Goal: Task Accomplishment & Management: Manage account settings

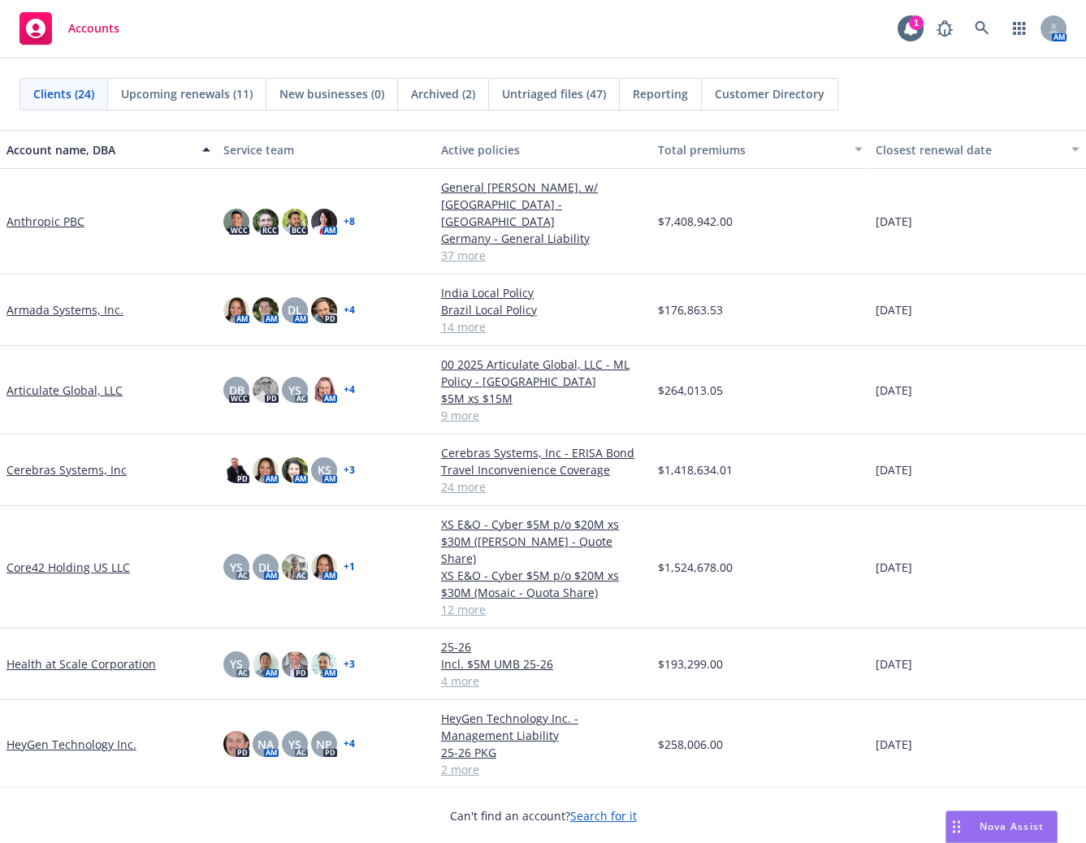
drag, startPoint x: 565, startPoint y: 92, endPoint x: 594, endPoint y: 3, distance: 93.0
click at [565, 92] on span "Untriaged files (47)" at bounding box center [554, 93] width 104 height 17
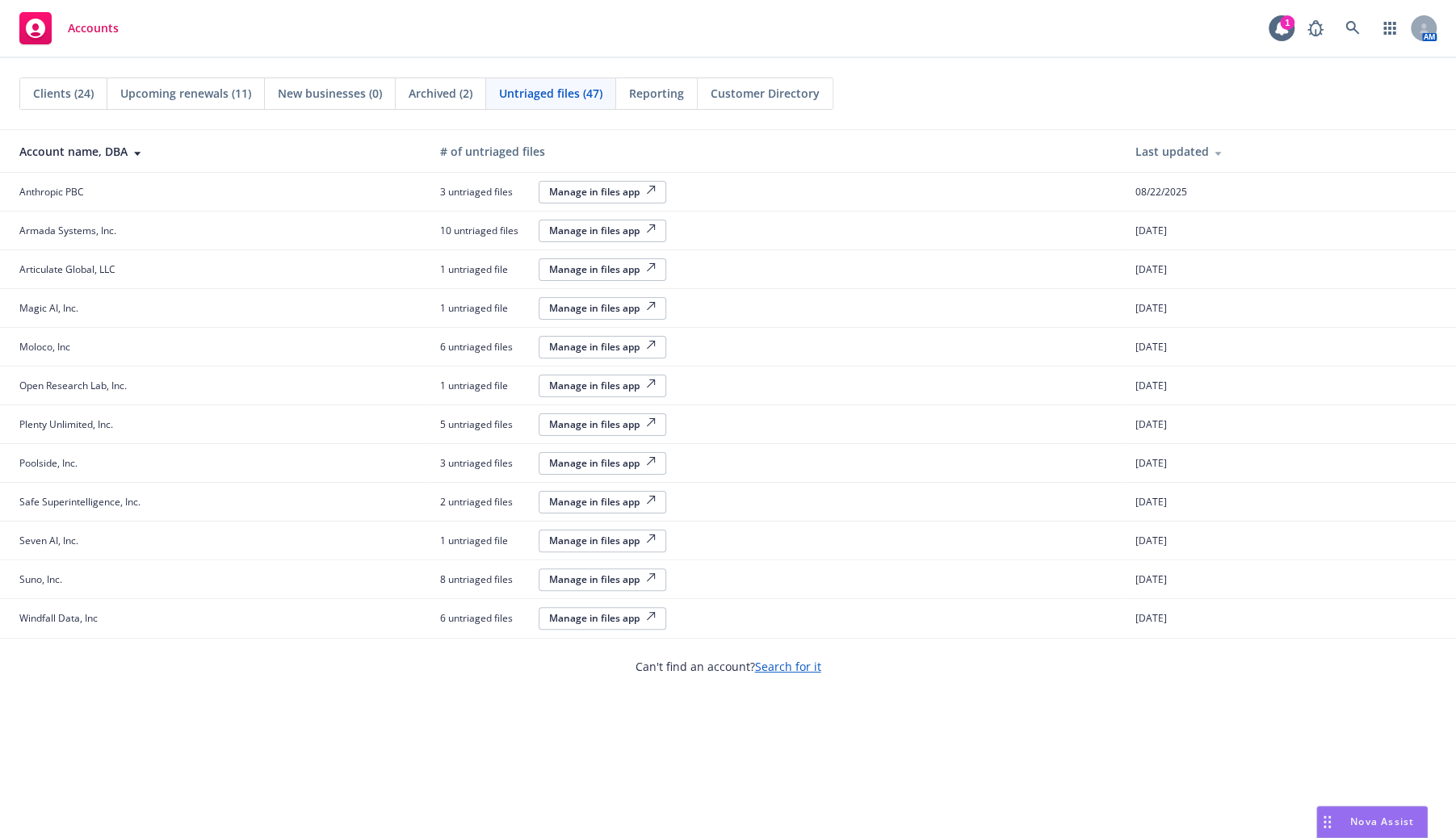
click at [617, 190] on div "Manage in files app" at bounding box center [602, 192] width 106 height 14
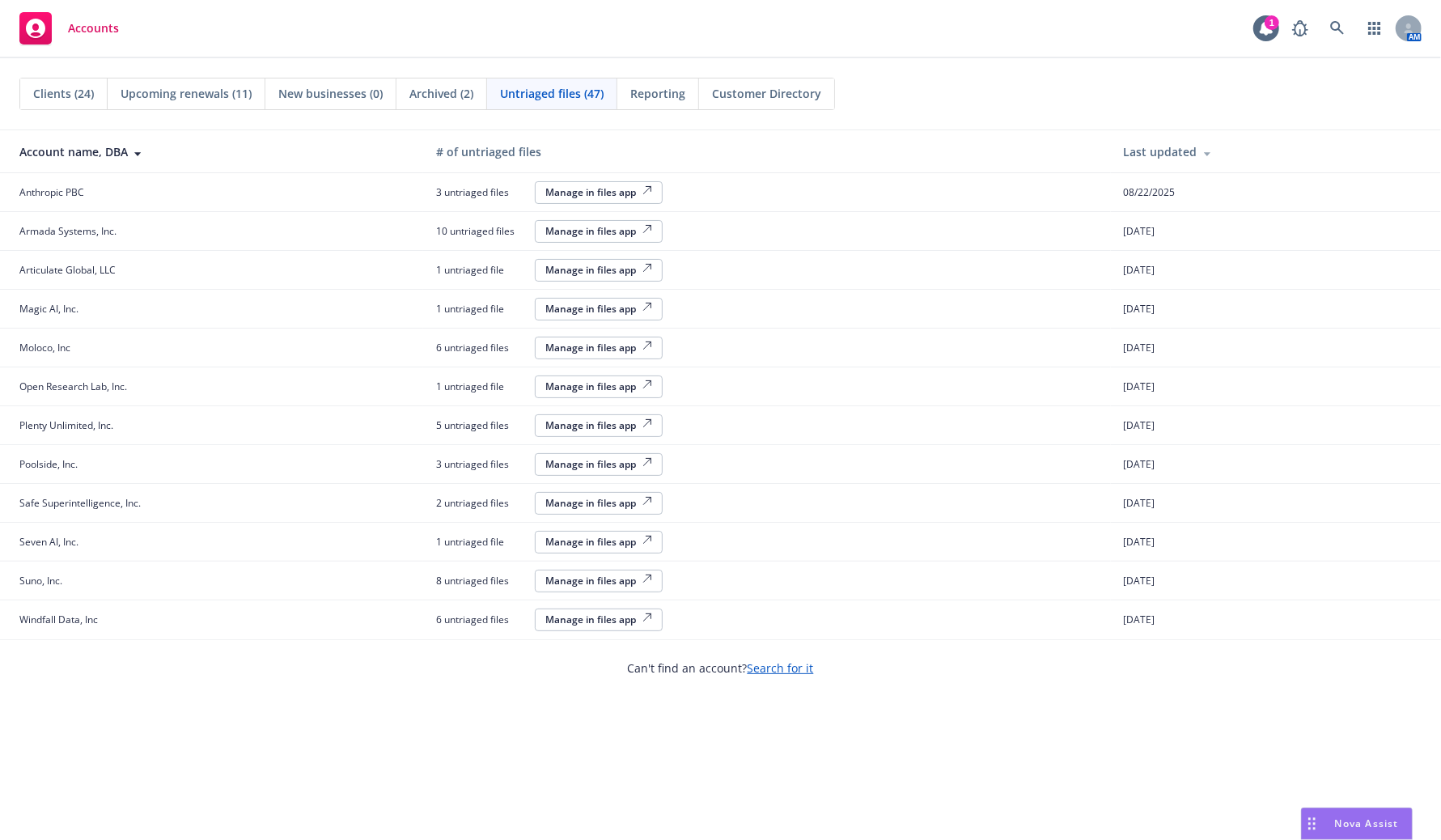
click at [615, 232] on div "Manage in files app" at bounding box center [598, 231] width 107 height 14
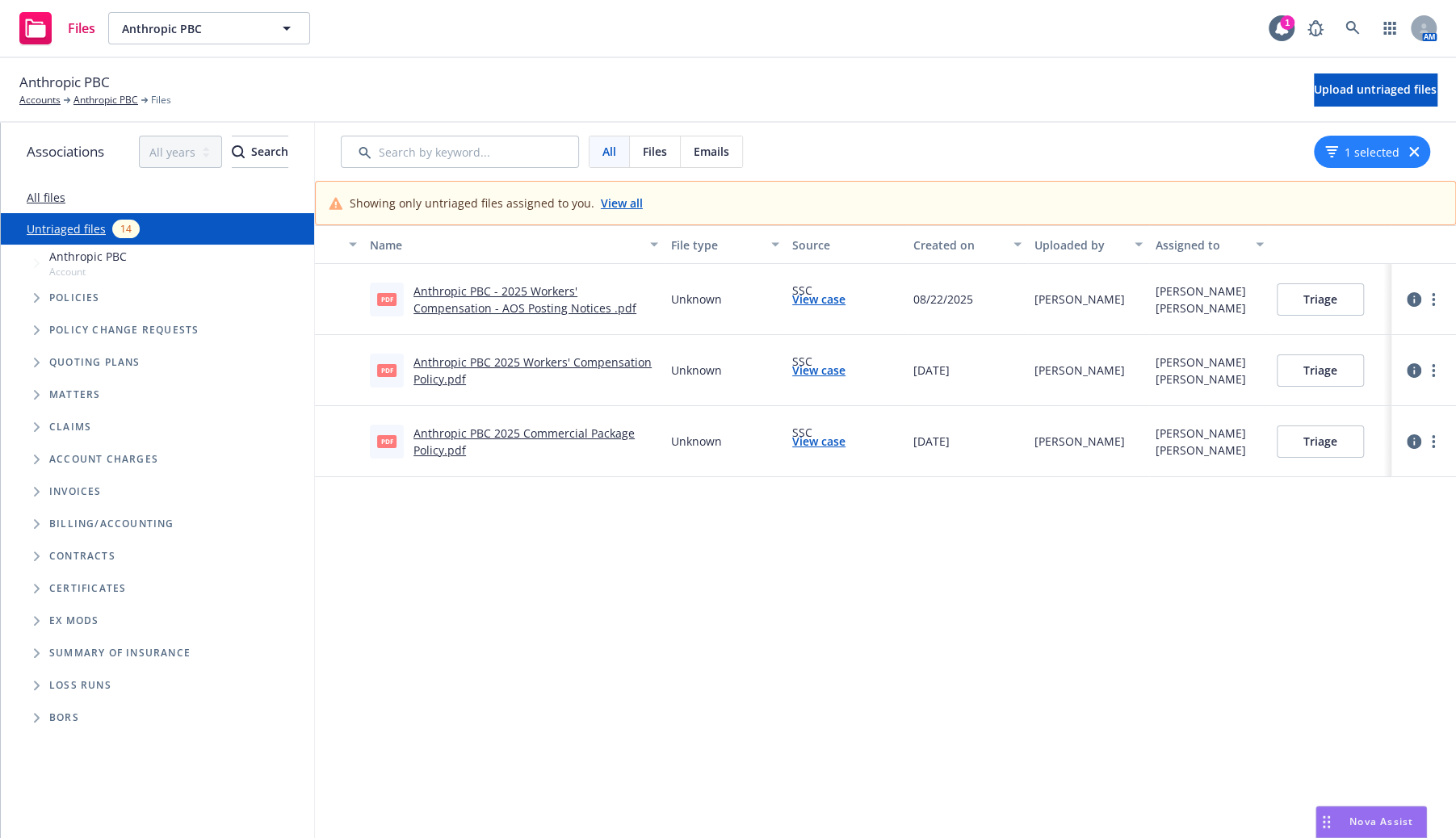
click at [830, 297] on link "View case" at bounding box center [819, 298] width 54 height 17
click at [1301, 295] on button "Triage" at bounding box center [1321, 299] width 88 height 32
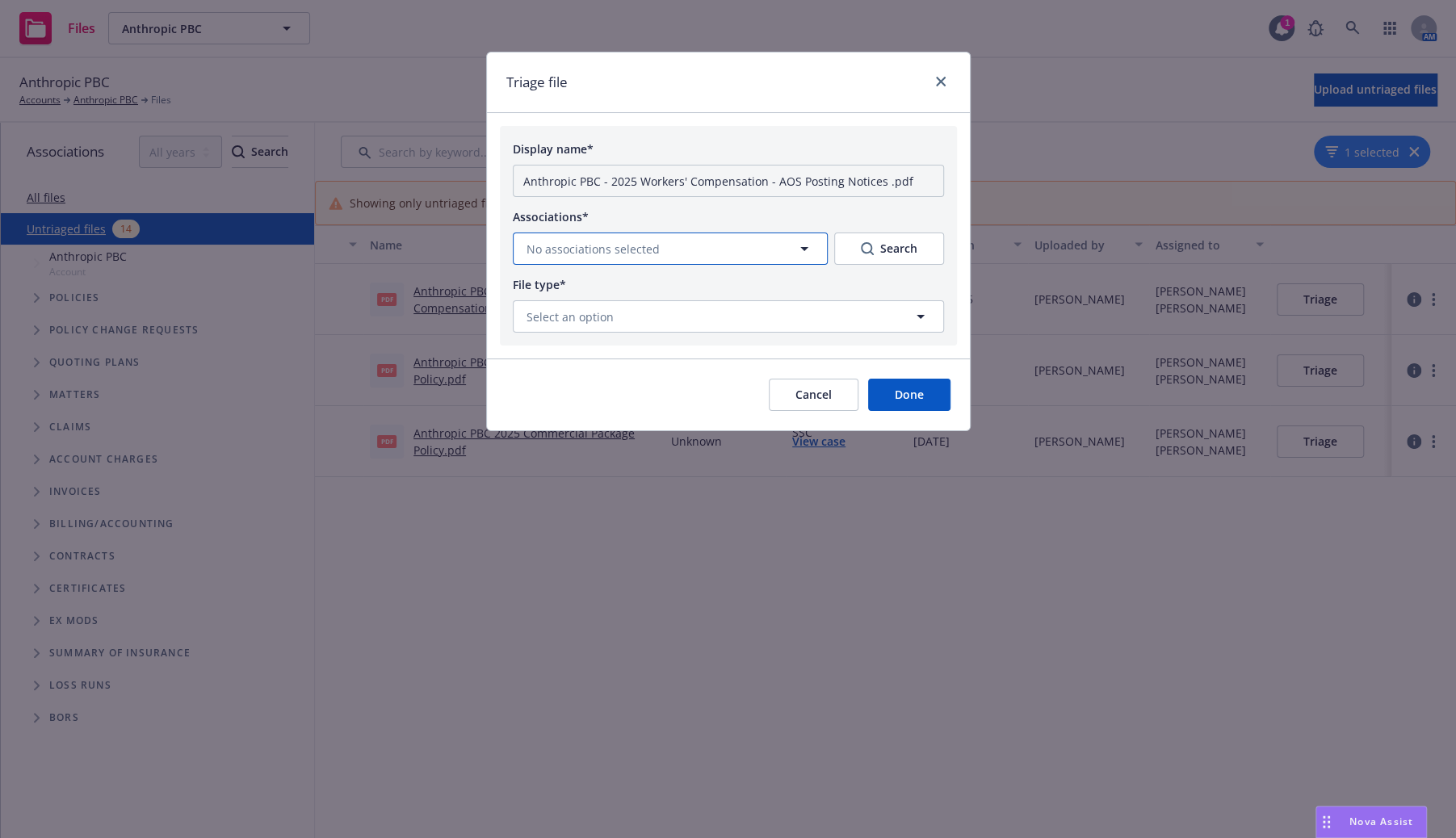
click at [739, 251] on button "No associations selected" at bounding box center [670, 249] width 315 height 32
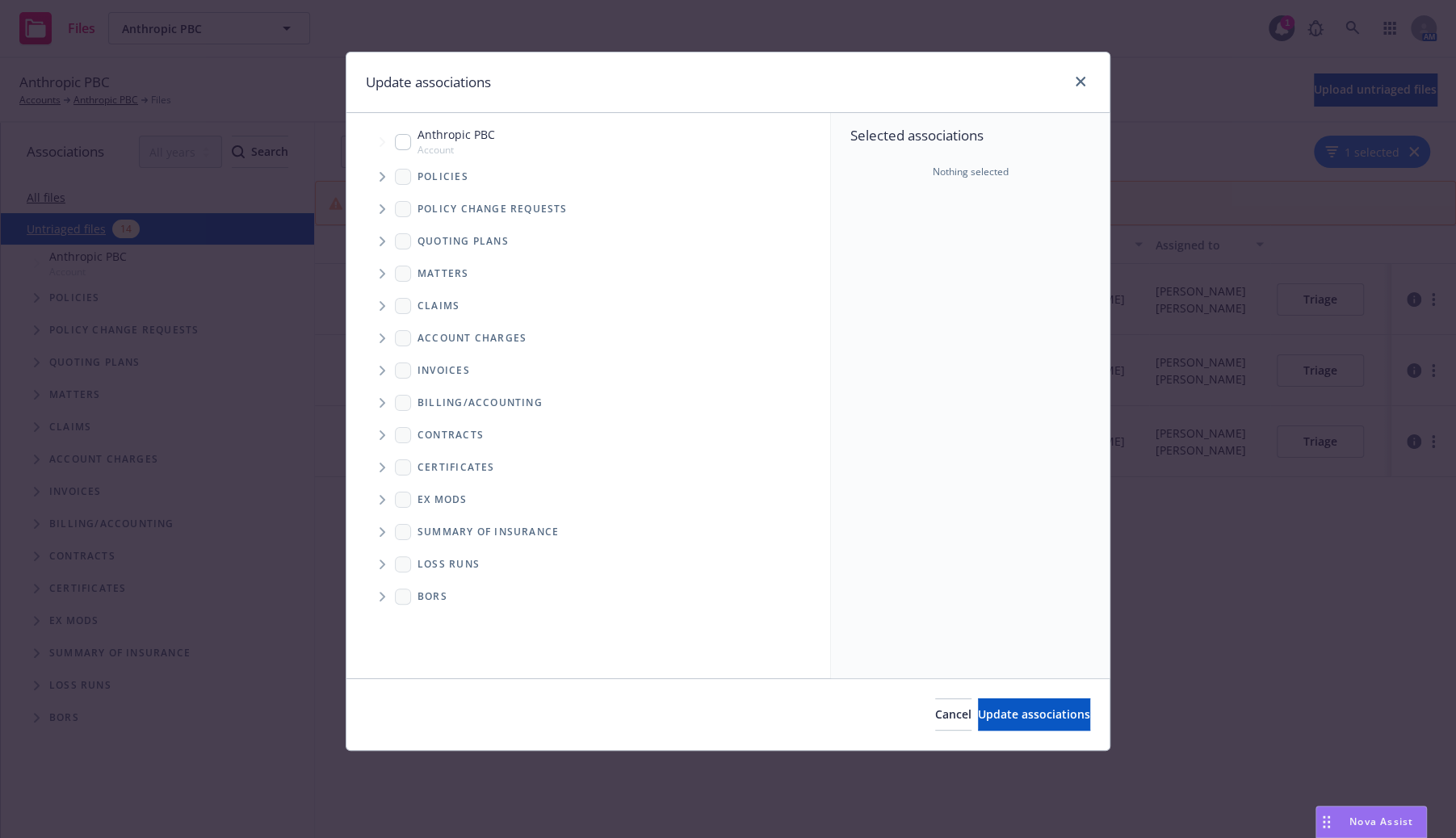
click at [381, 178] on icon "Tree Example" at bounding box center [383, 177] width 6 height 10
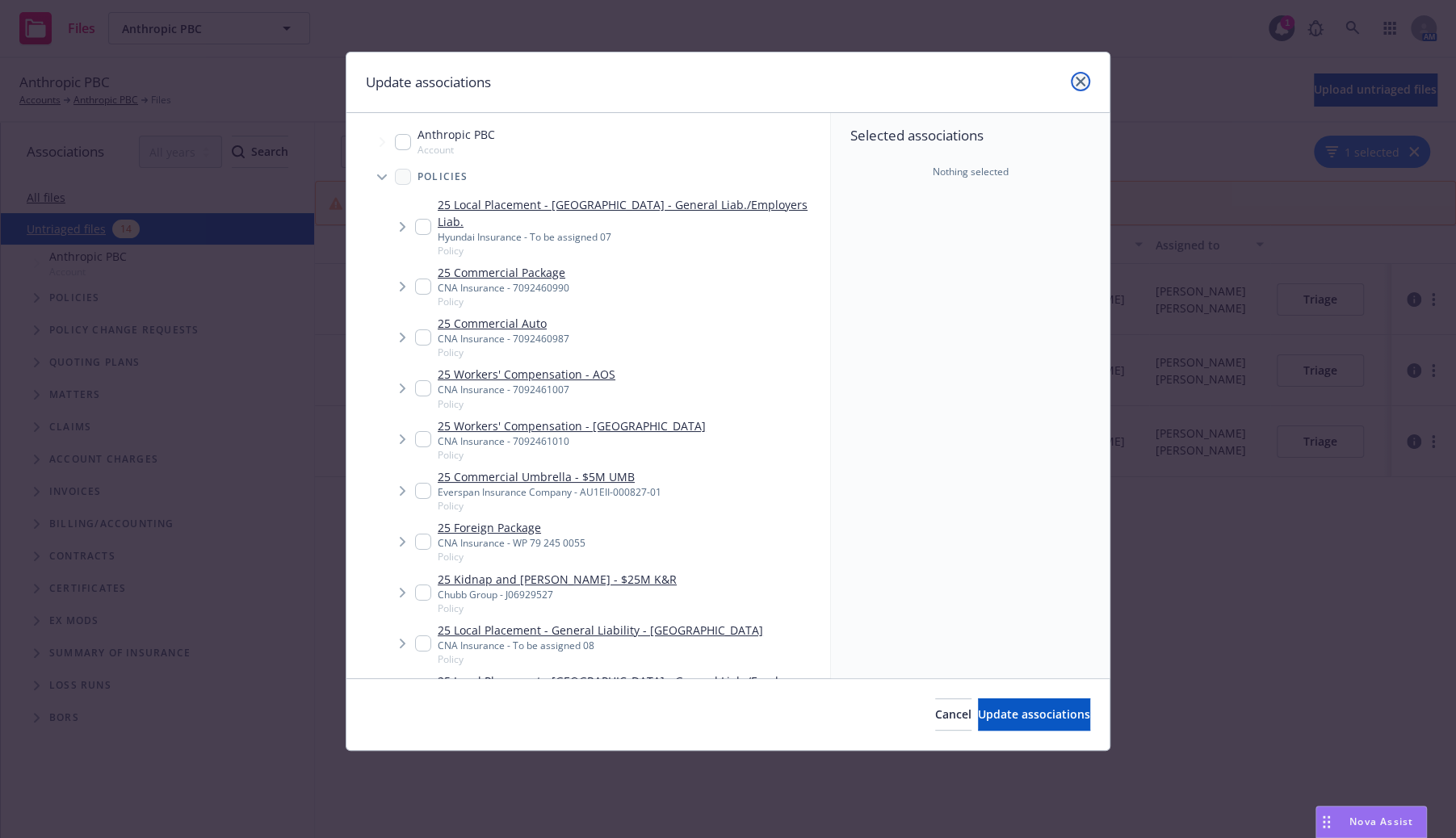
click at [1076, 80] on icon "close" at bounding box center [1081, 82] width 10 height 10
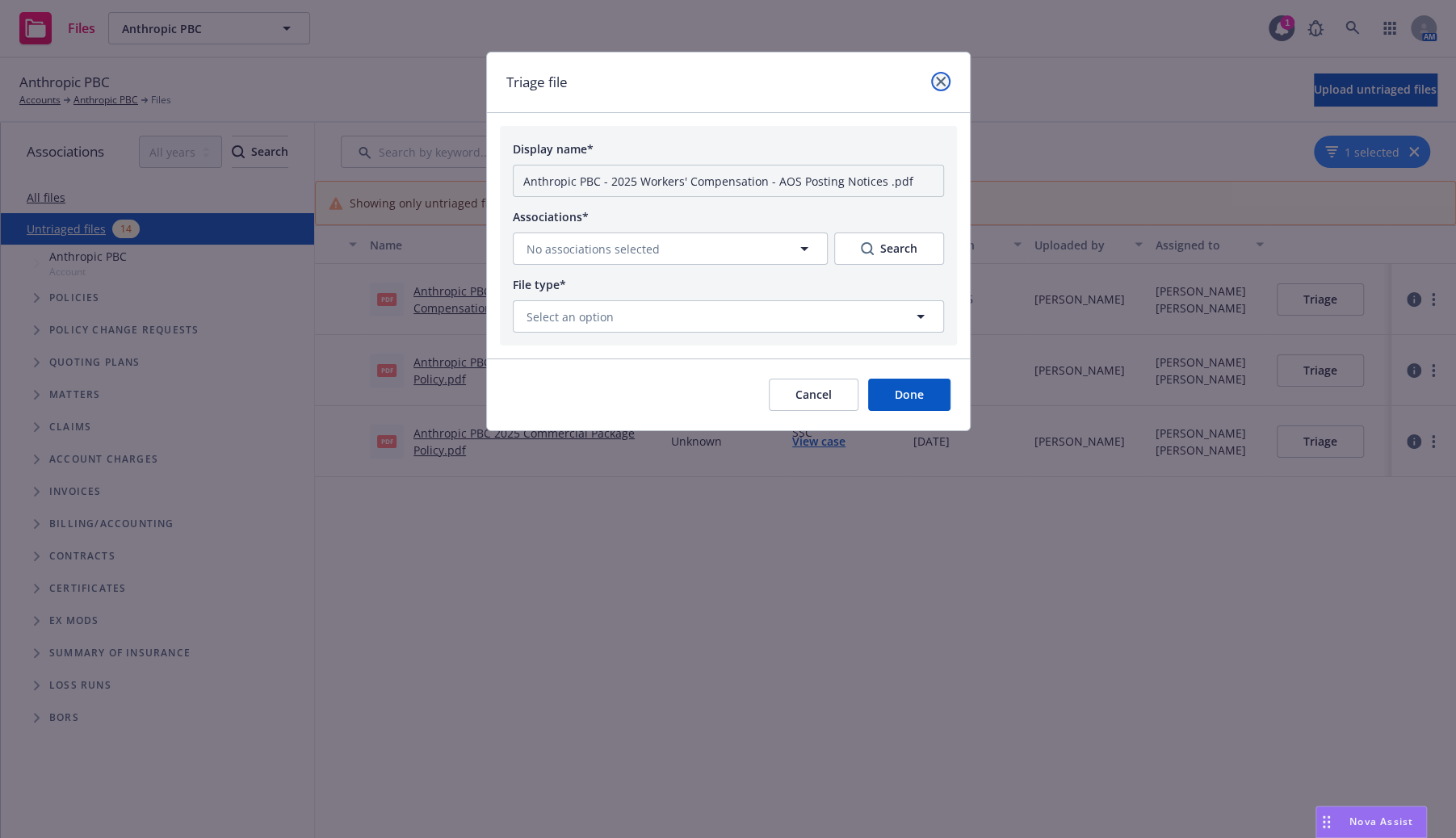
click at [945, 78] on link "close" at bounding box center [940, 81] width 19 height 19
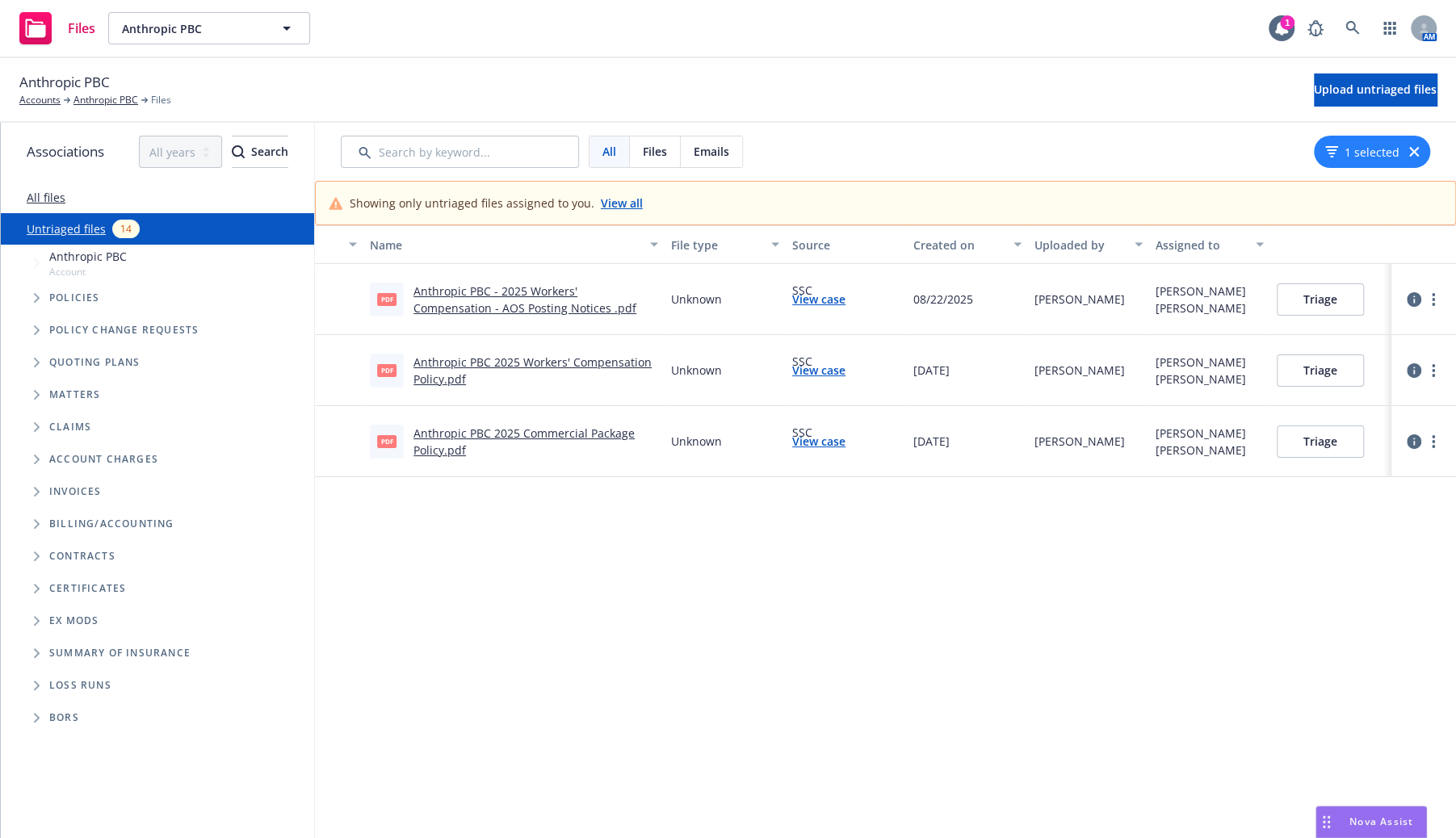
click at [612, 213] on div "Showing only untriaged files assigned to you. View all" at bounding box center [885, 203] width 1140 height 43
click at [614, 199] on link "View all" at bounding box center [622, 203] width 42 height 17
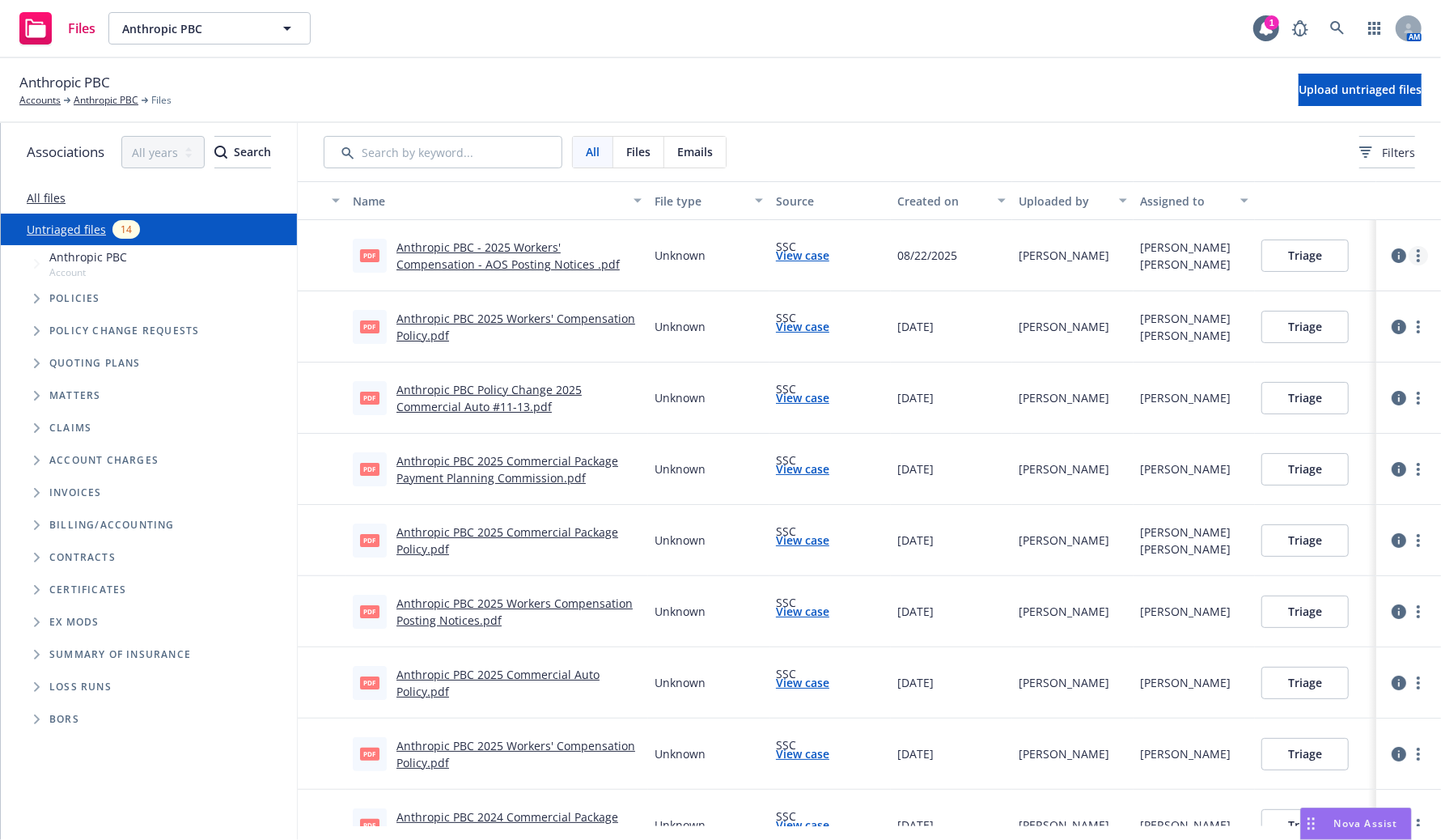
click at [1420, 259] on circle "more" at bounding box center [1418, 260] width 3 height 3
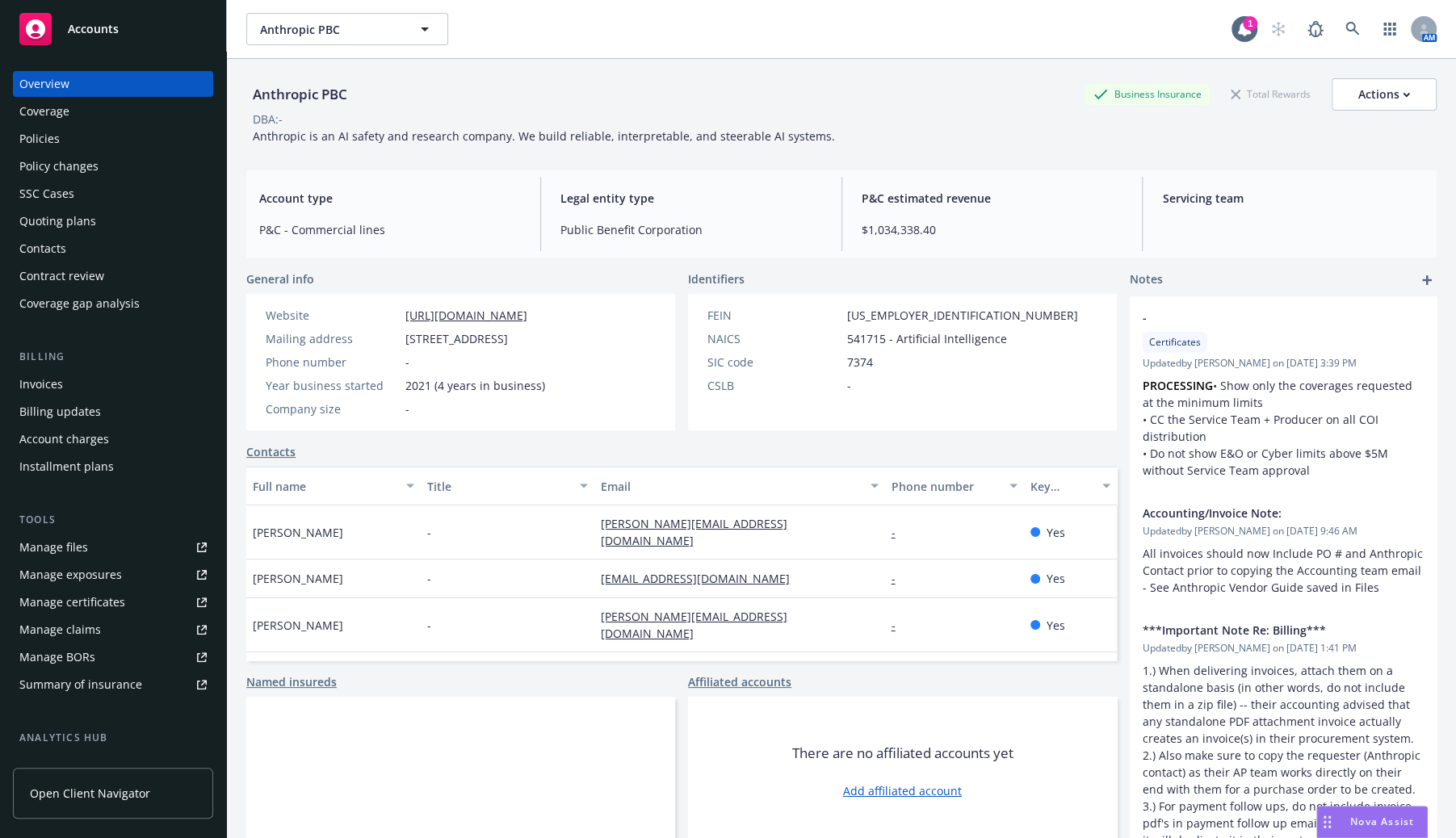
click at [123, 541] on link "Manage files" at bounding box center [112, 548] width 200 height 26
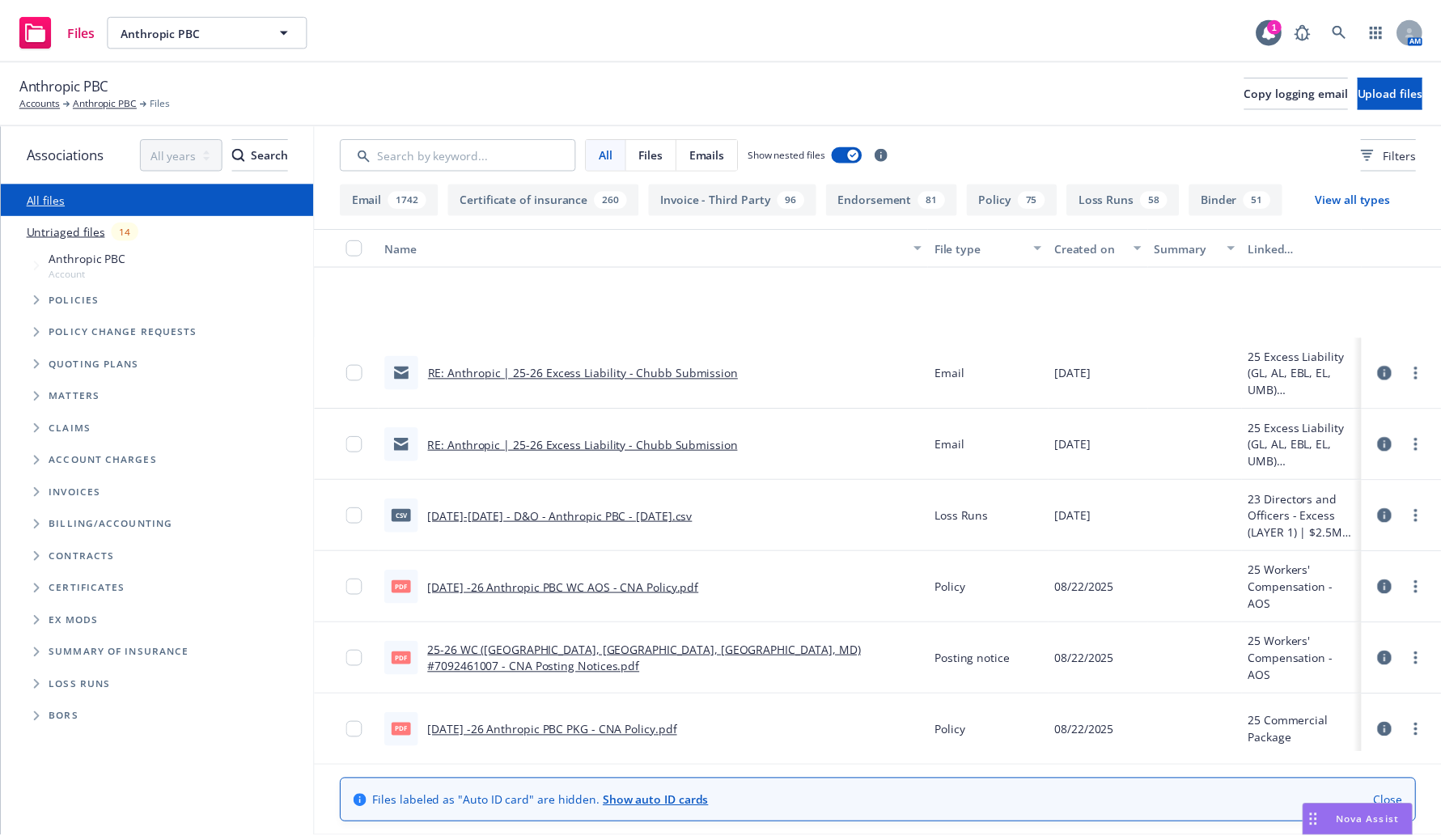
scroll to position [148, 0]
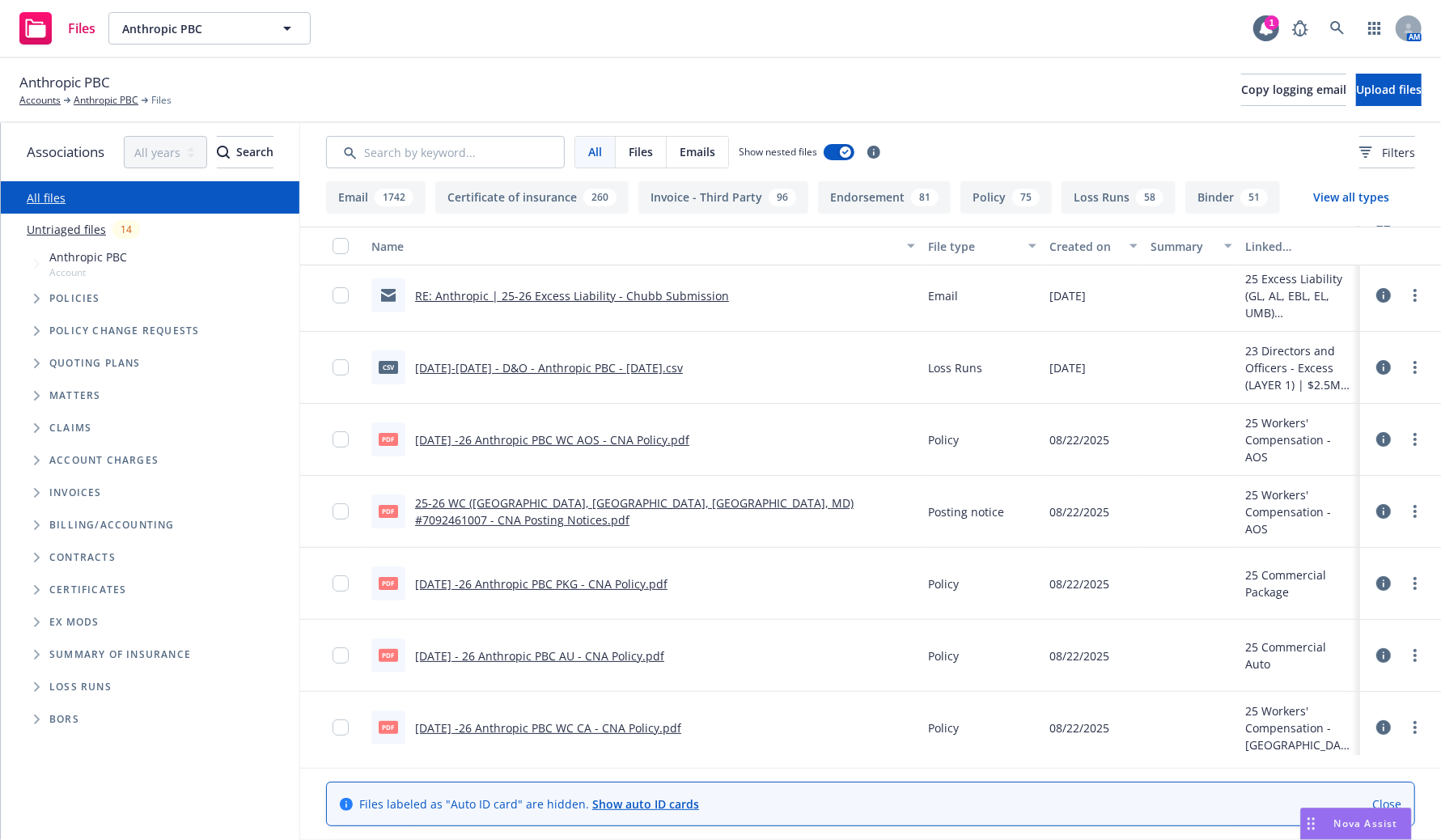
drag, startPoint x: 639, startPoint y: 7, endPoint x: 440, endPoint y: 96, distance: 218.0
click at [516, 84] on div "Anthropic PBC Accounts Anthropic PBC Files Copy logging email Upload files" at bounding box center [720, 90] width 1402 height 36
click at [1332, 40] on link at bounding box center [1337, 28] width 32 height 32
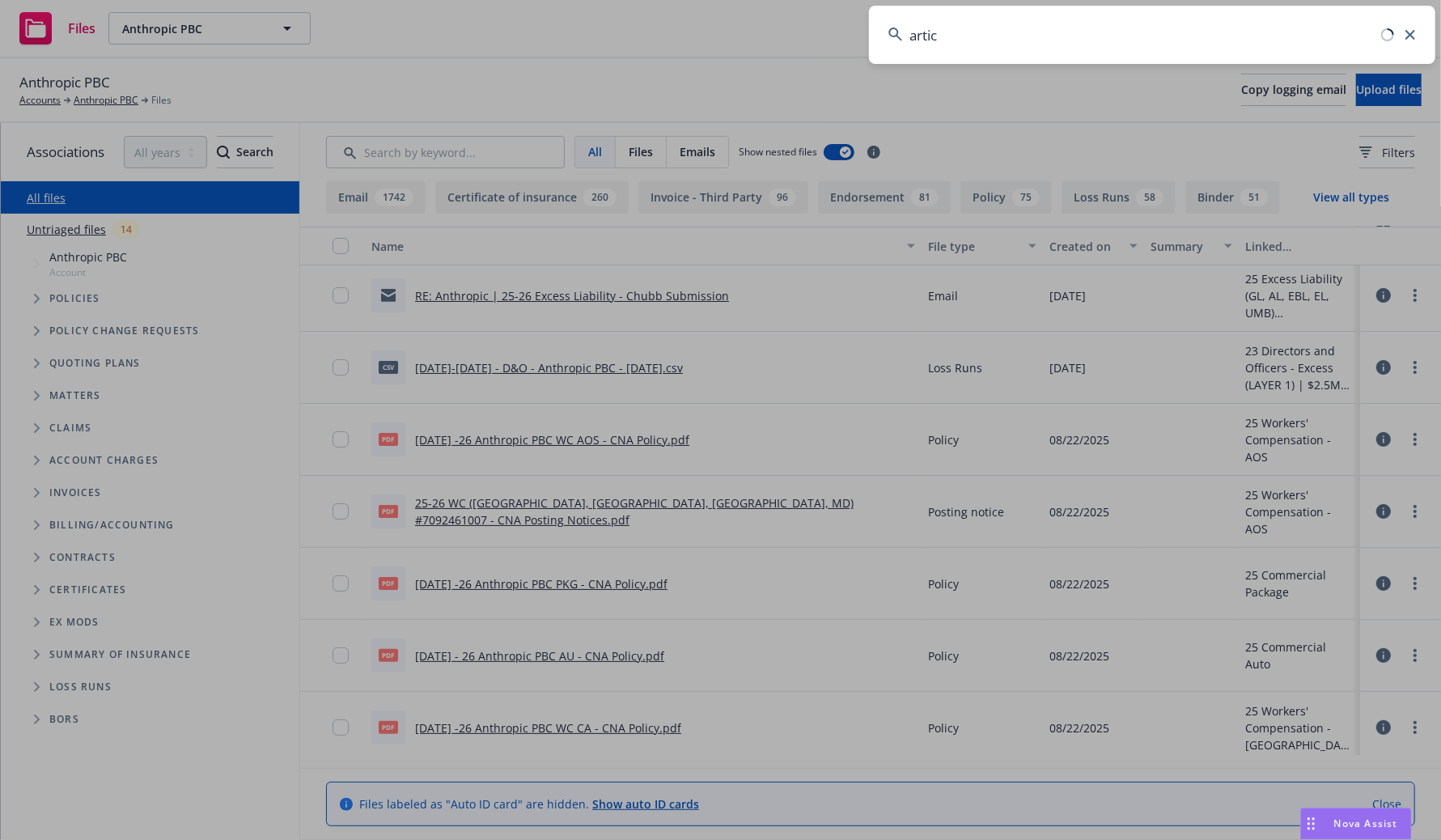
type input "articu"
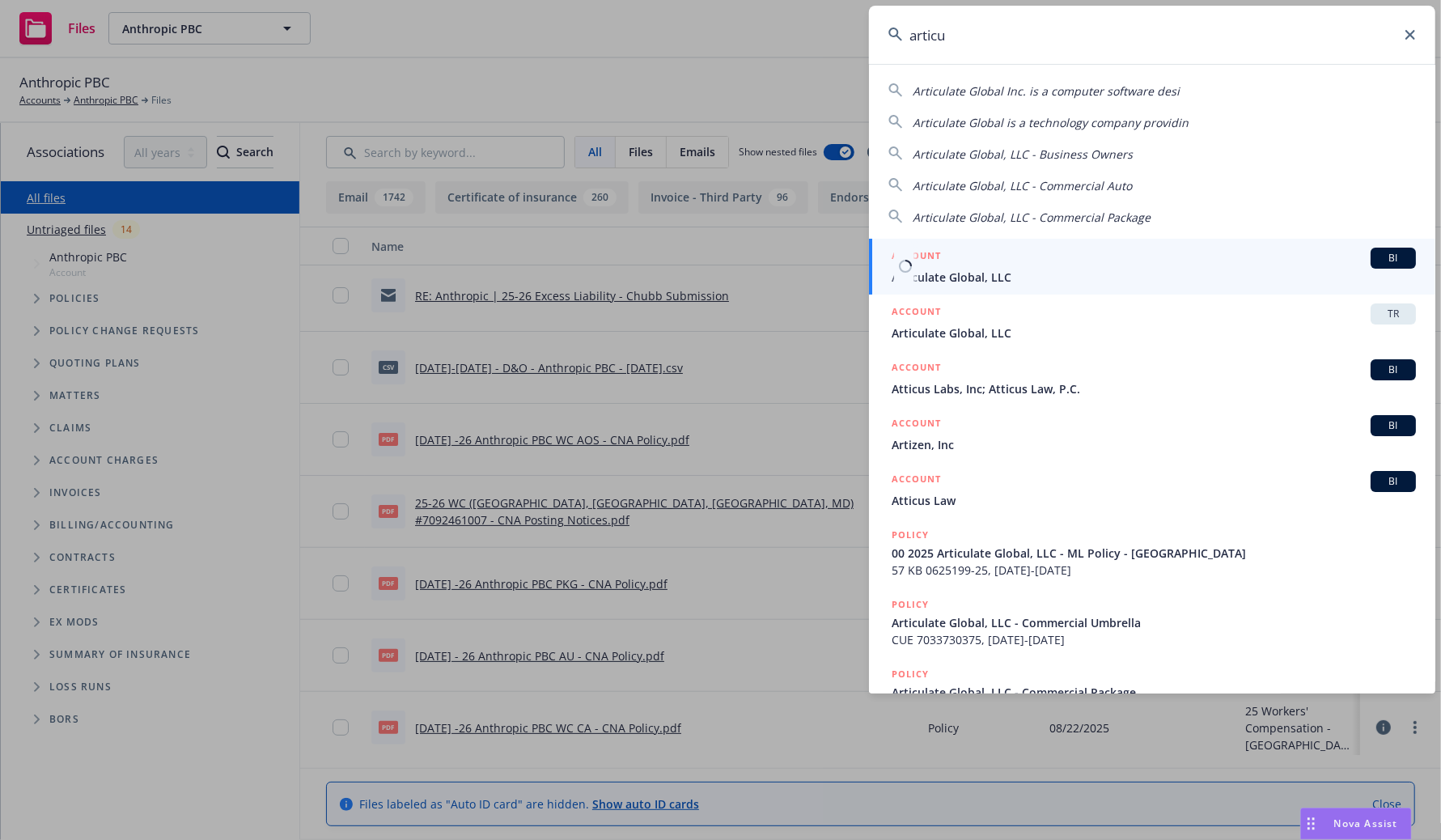
click at [1164, 266] on div "ACCOUNT BI" at bounding box center [1154, 257] width 524 height 21
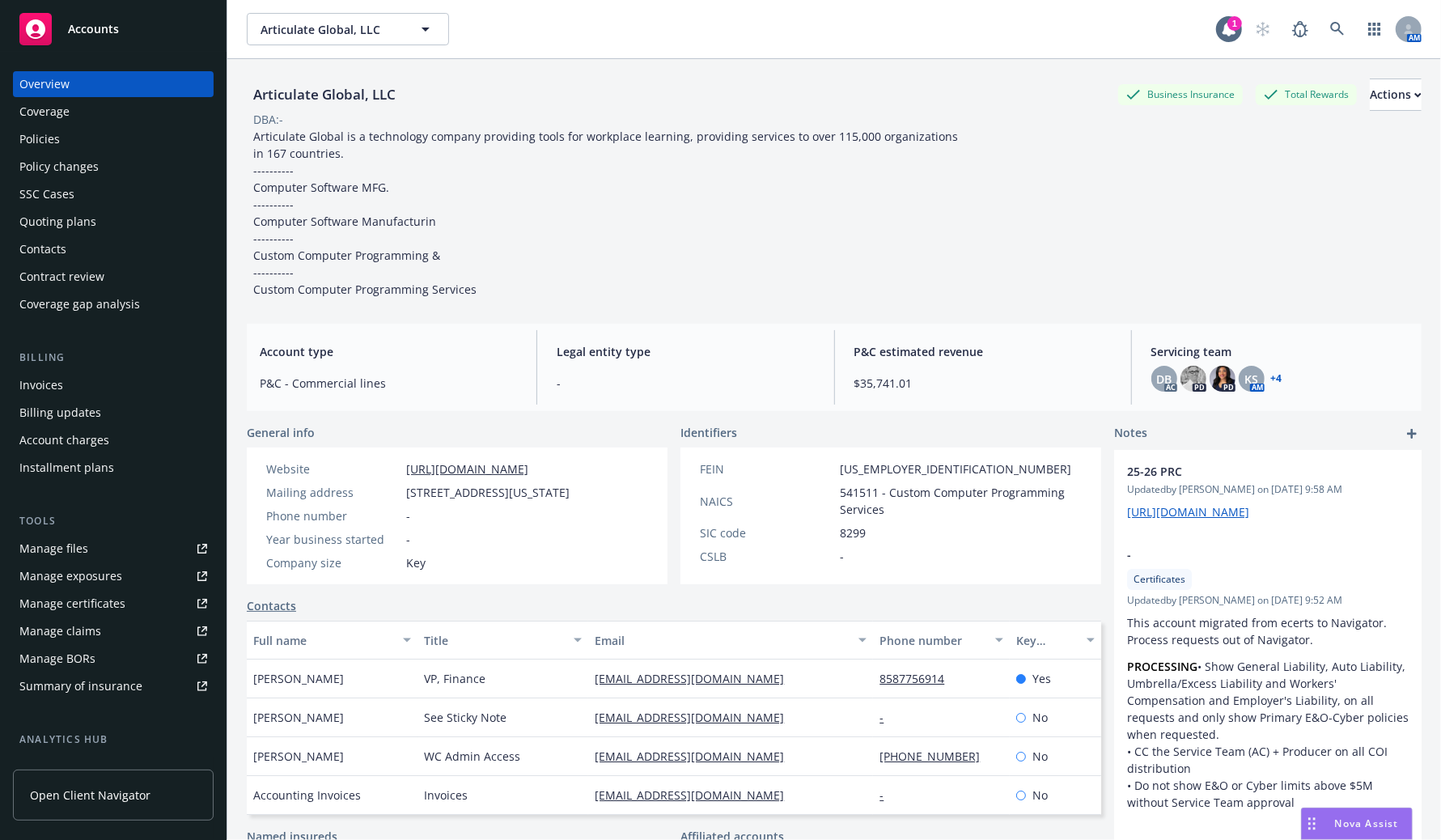
click at [1272, 380] on link "+ 4" at bounding box center [1277, 379] width 11 height 10
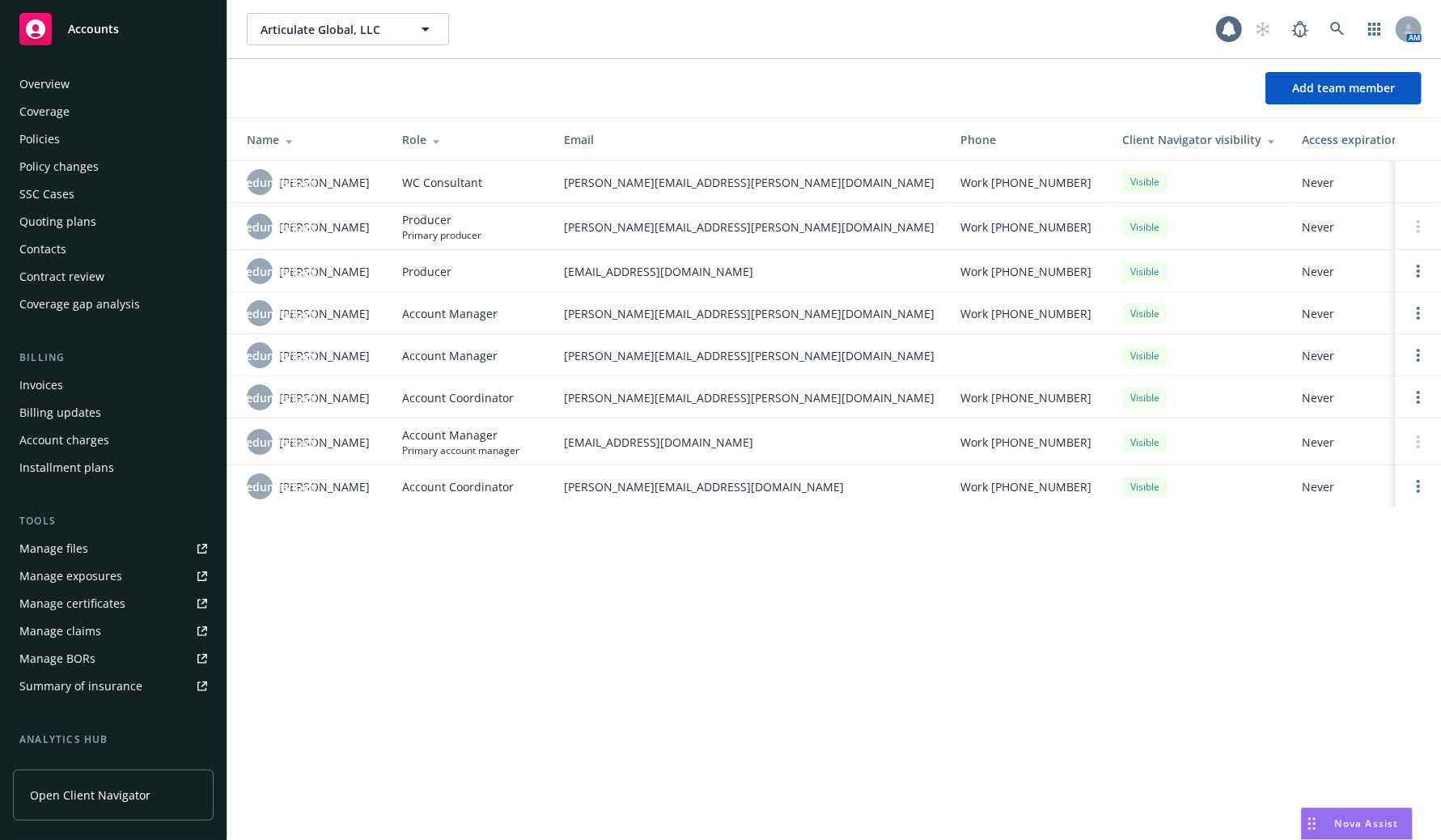
scroll to position [213, 0]
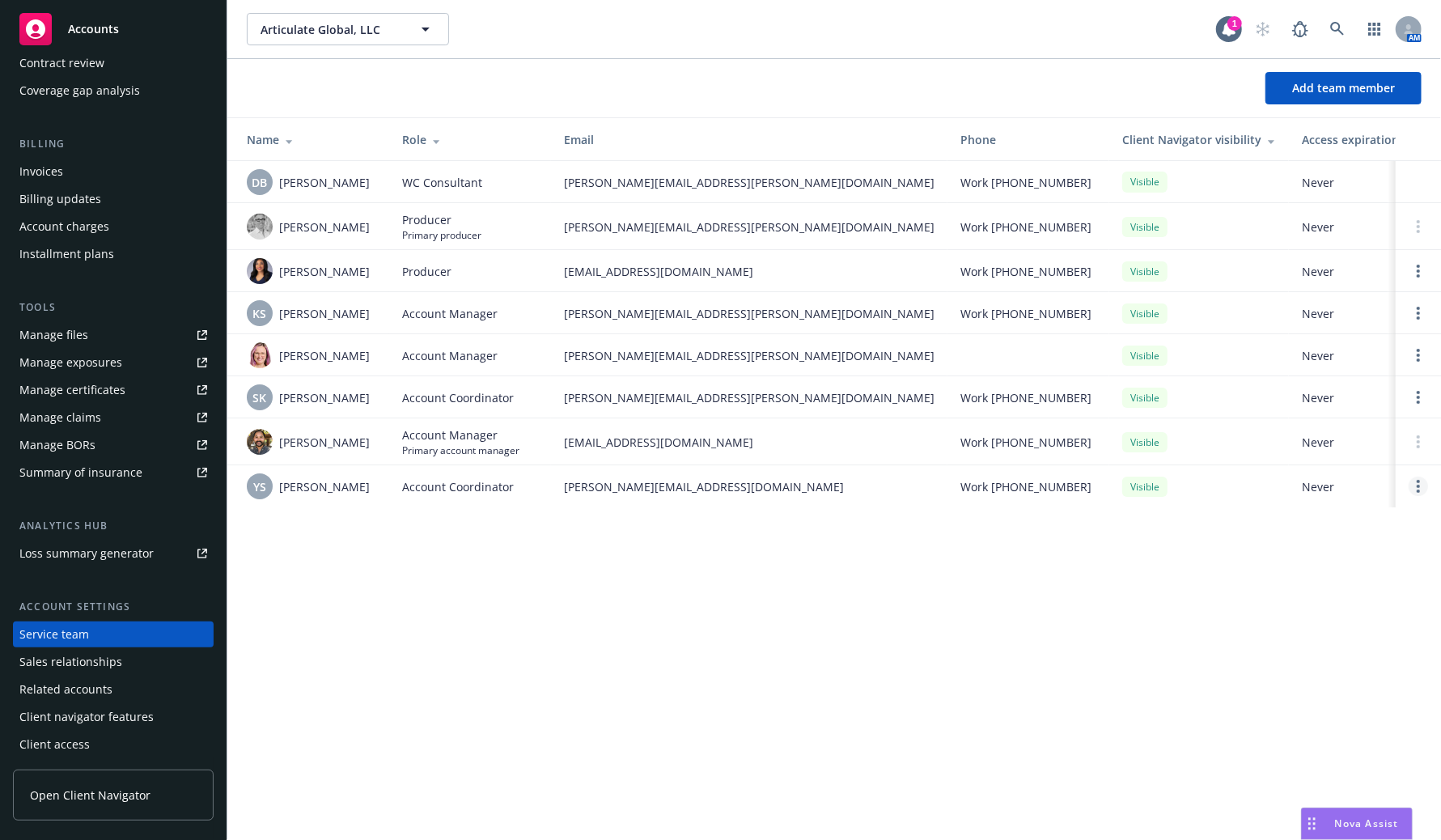
click at [1424, 485] on link "Open options" at bounding box center [1418, 485] width 19 height 19
click at [1366, 443] on span "Remove account coordinator" at bounding box center [1308, 439] width 194 height 15
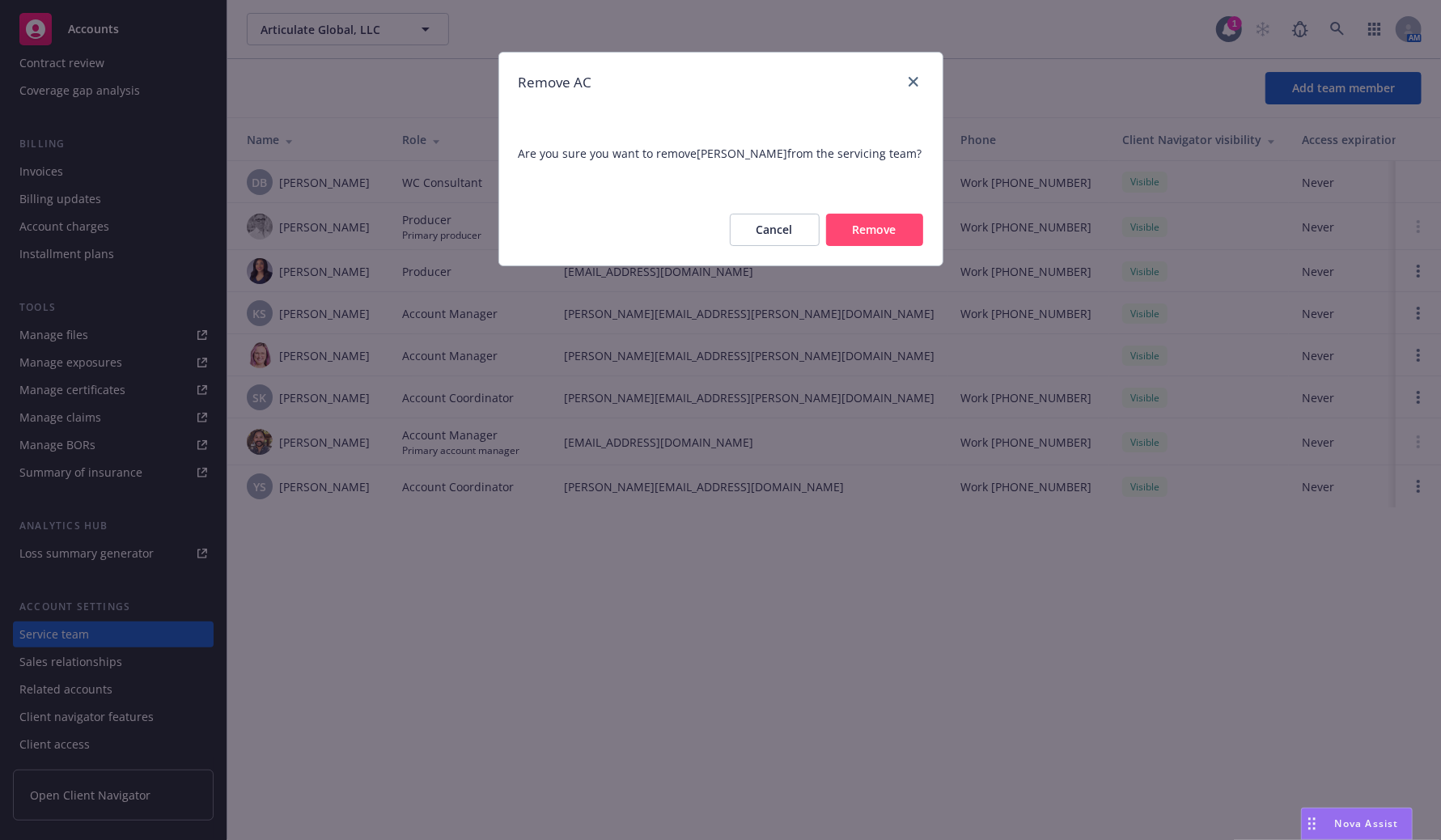
click at [876, 239] on button "Remove" at bounding box center [874, 229] width 97 height 32
